Goal: Find specific page/section: Find specific page/section

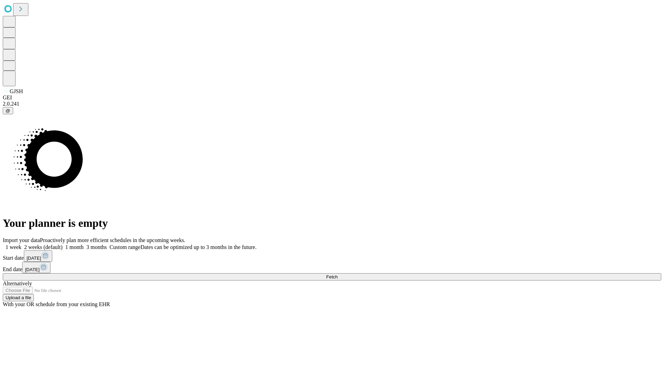
click at [338, 274] on span "Fetch" at bounding box center [331, 276] width 11 height 5
